Goal: Check status: Check status

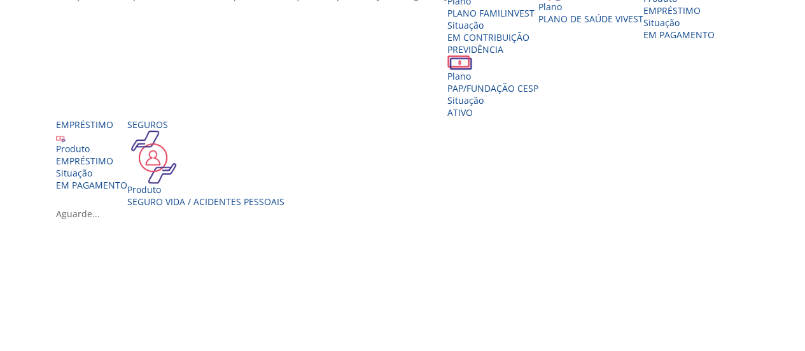
scroll to position [332, 0]
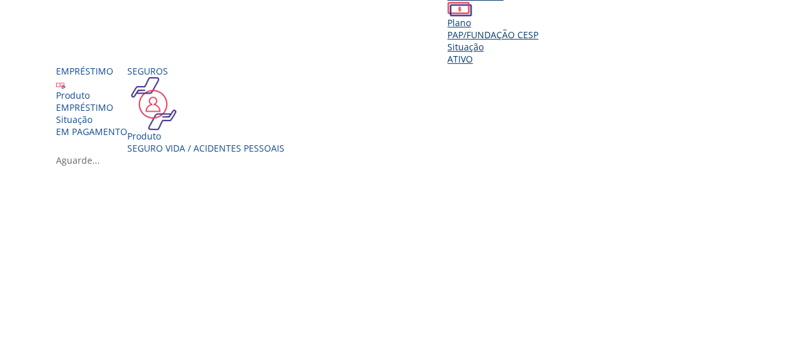
click at [538, 50] on div "Situação" at bounding box center [492, 47] width 91 height 12
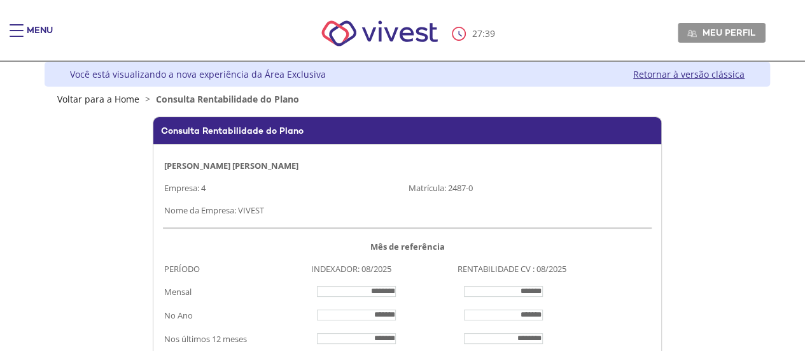
click at [686, 261] on wps\ "Consulta Rentabilidade do Plano LEANDRO PALAZOLI BICUDO DE ALMEIDA Empresa: 4 M…" at bounding box center [407, 314] width 703 height 396
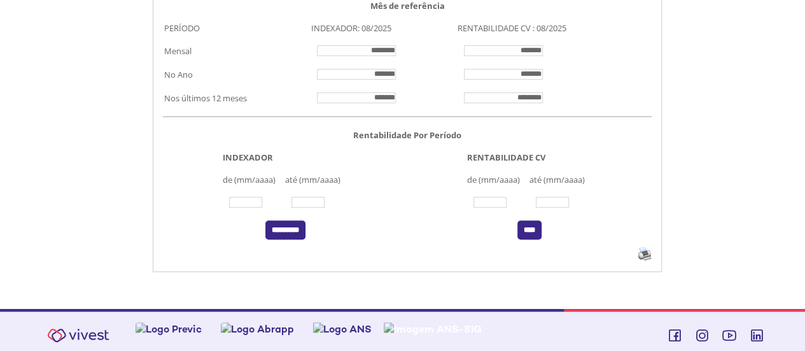
scroll to position [253, 0]
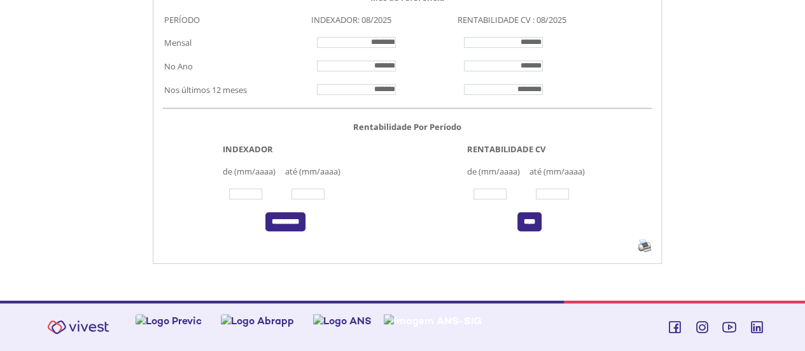
drag, startPoint x: 782, startPoint y: 227, endPoint x: 783, endPoint y: 106, distance: 120.3
click at [762, 179] on div "Z7_I2KE1AG0L812E06EEDUM5P3G82 FunCESP - Participante Consulta a Rentabilidade d…" at bounding box center [407, 78] width 725 height 444
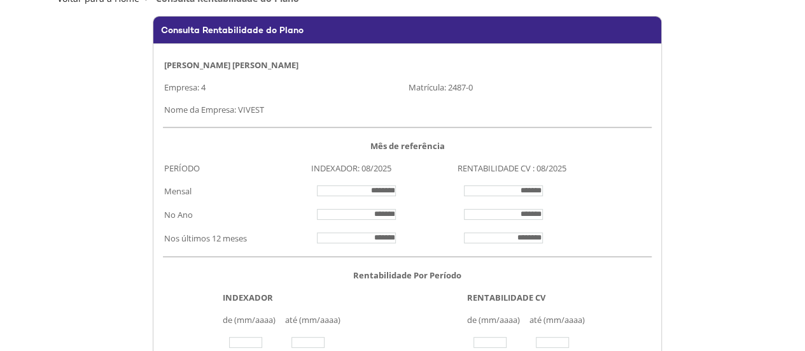
scroll to position [95, 0]
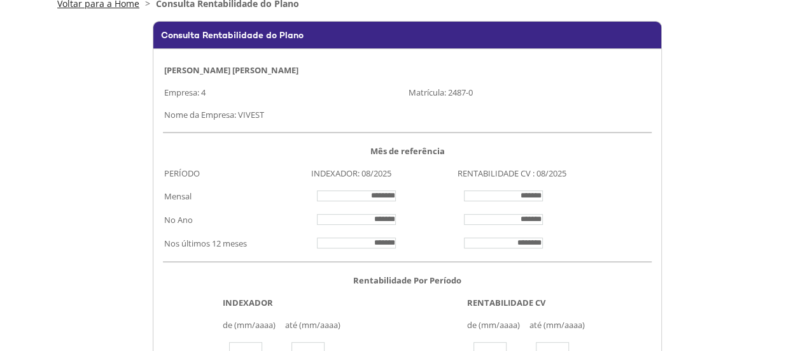
click at [100, 3] on link "Voltar para a Home" at bounding box center [98, 3] width 82 height 12
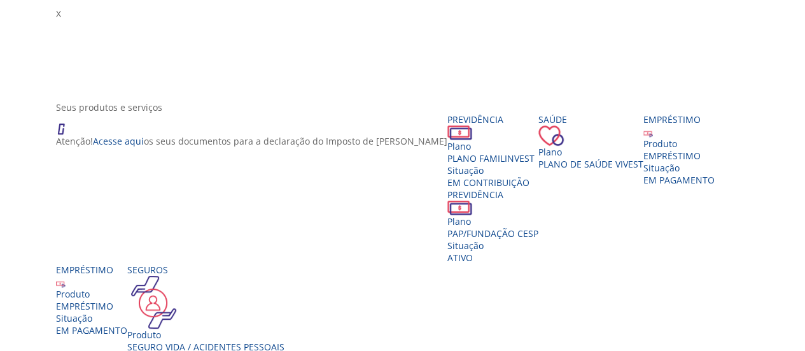
scroll to position [182, 0]
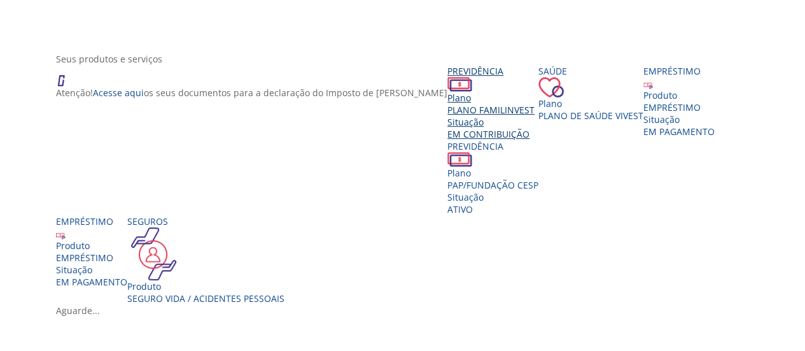
click at [447, 116] on span "PLANO FAMILINVEST" at bounding box center [490, 110] width 87 height 12
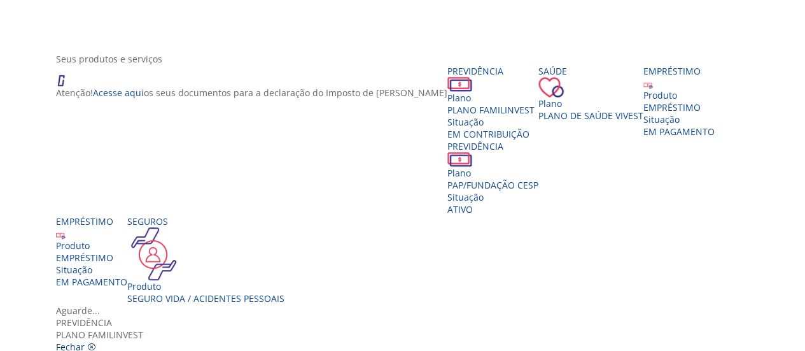
click at [85, 340] on span "Fechar" at bounding box center [70, 346] width 29 height 12
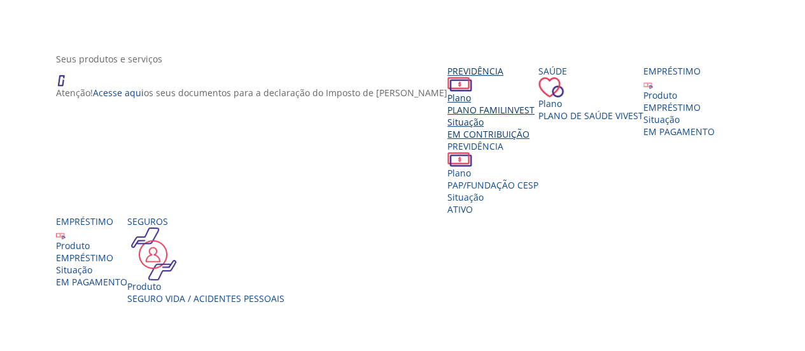
click at [447, 104] on div "Plano" at bounding box center [492, 98] width 91 height 12
click at [729, 304] on div "Vivest" at bounding box center [407, 304] width 703 height 0
click at [344, 304] on div "Vivest" at bounding box center [407, 304] width 703 height 0
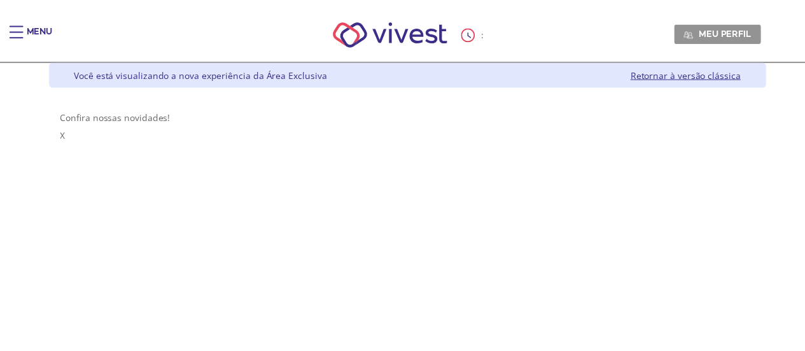
scroll to position [182, 0]
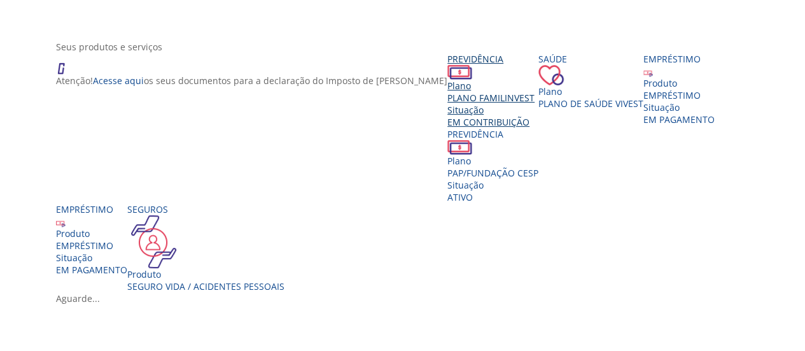
click at [447, 92] on span "PLANO FAMILINVEST" at bounding box center [490, 98] width 87 height 12
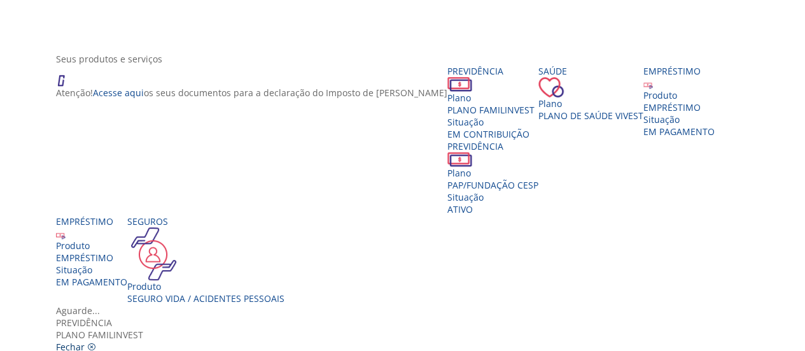
click at [85, 340] on span "Fechar" at bounding box center [70, 346] width 29 height 12
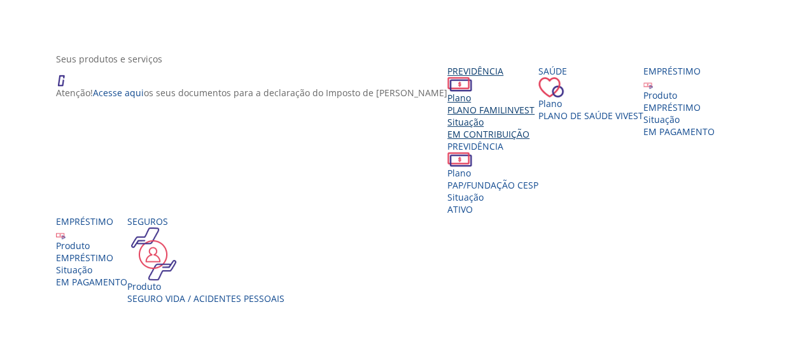
click at [447, 92] on img "Vivest" at bounding box center [459, 84] width 25 height 15
click at [706, 304] on div "Vivest" at bounding box center [407, 304] width 703 height 0
click at [727, 304] on div "Vivest" at bounding box center [407, 304] width 703 height 0
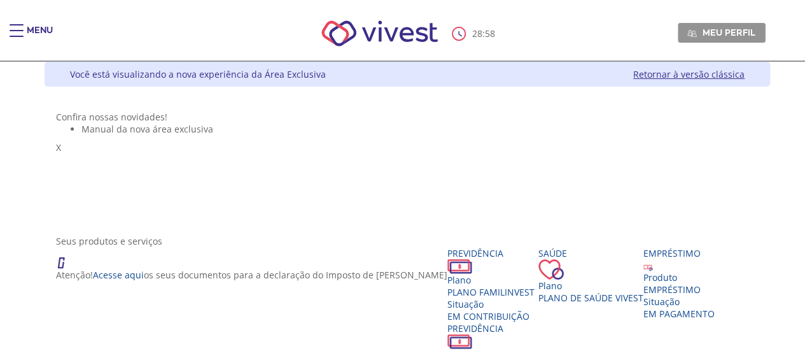
click at [743, 76] on link "Retornar à versão clássica" at bounding box center [688, 74] width 111 height 12
